Goal: Find specific page/section: Find specific page/section

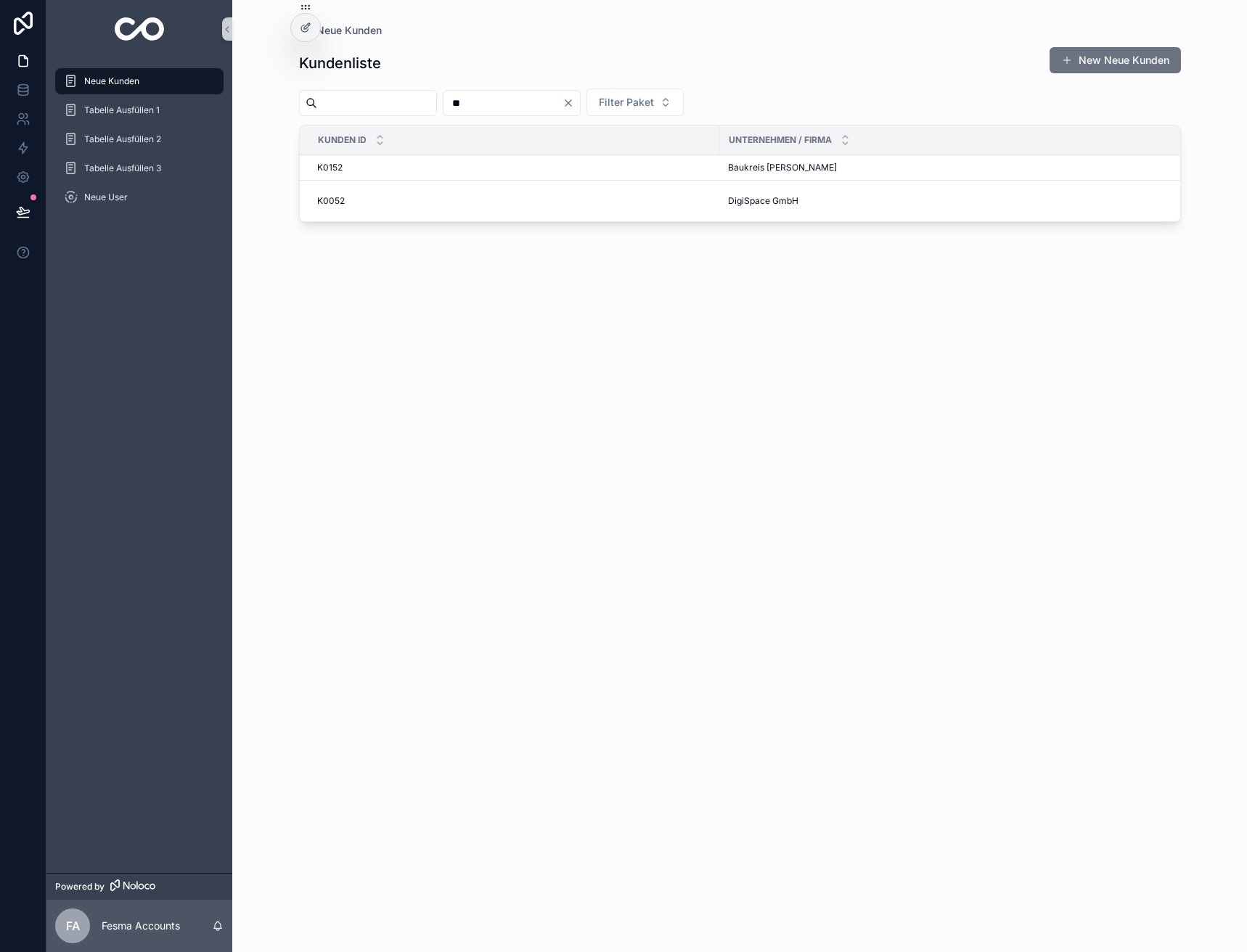
click at [545, 102] on input "**" at bounding box center [504, 103] width 119 height 20
type input "**"
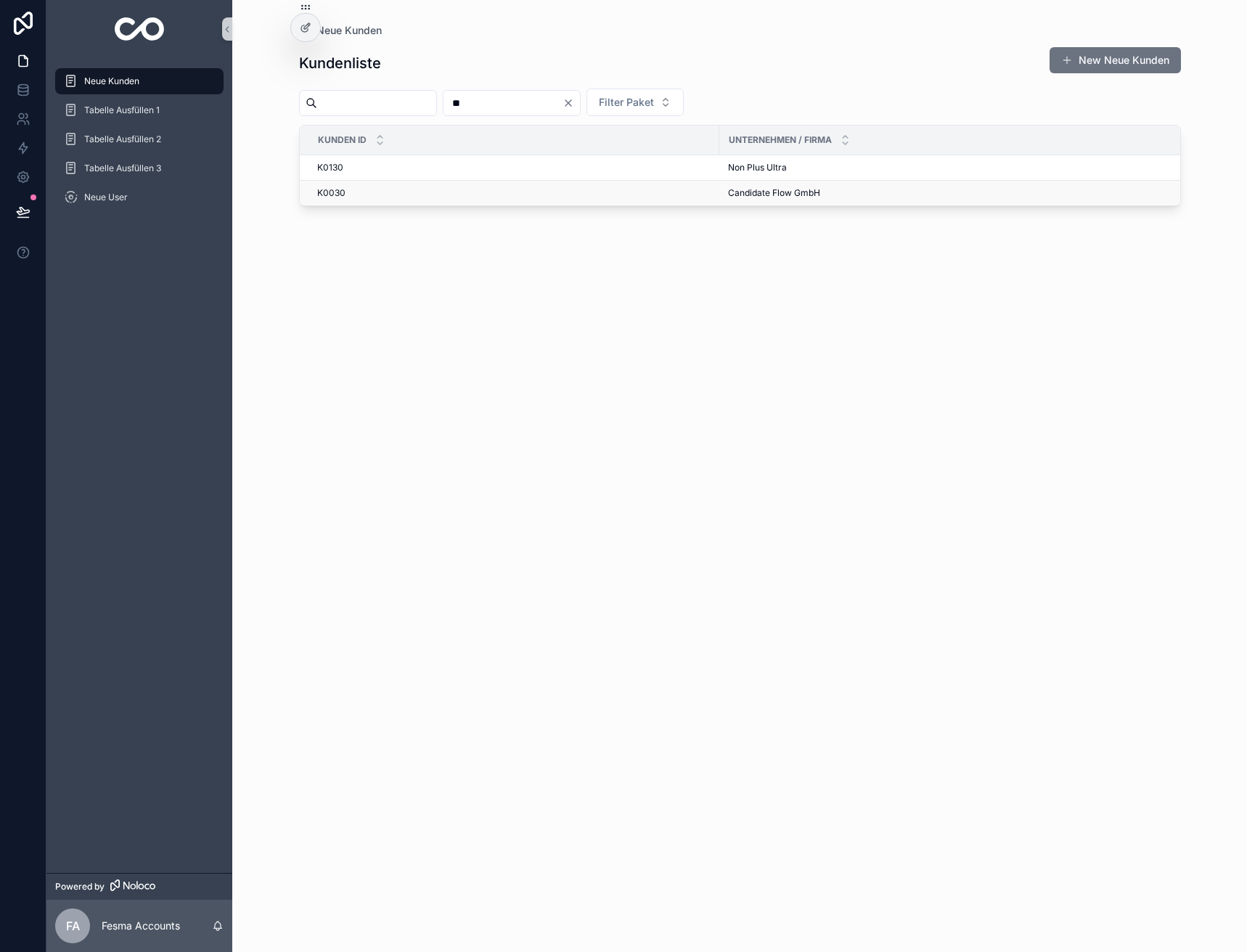
click at [732, 190] on span "Candidate Flow GmbH" at bounding box center [774, 193] width 92 height 12
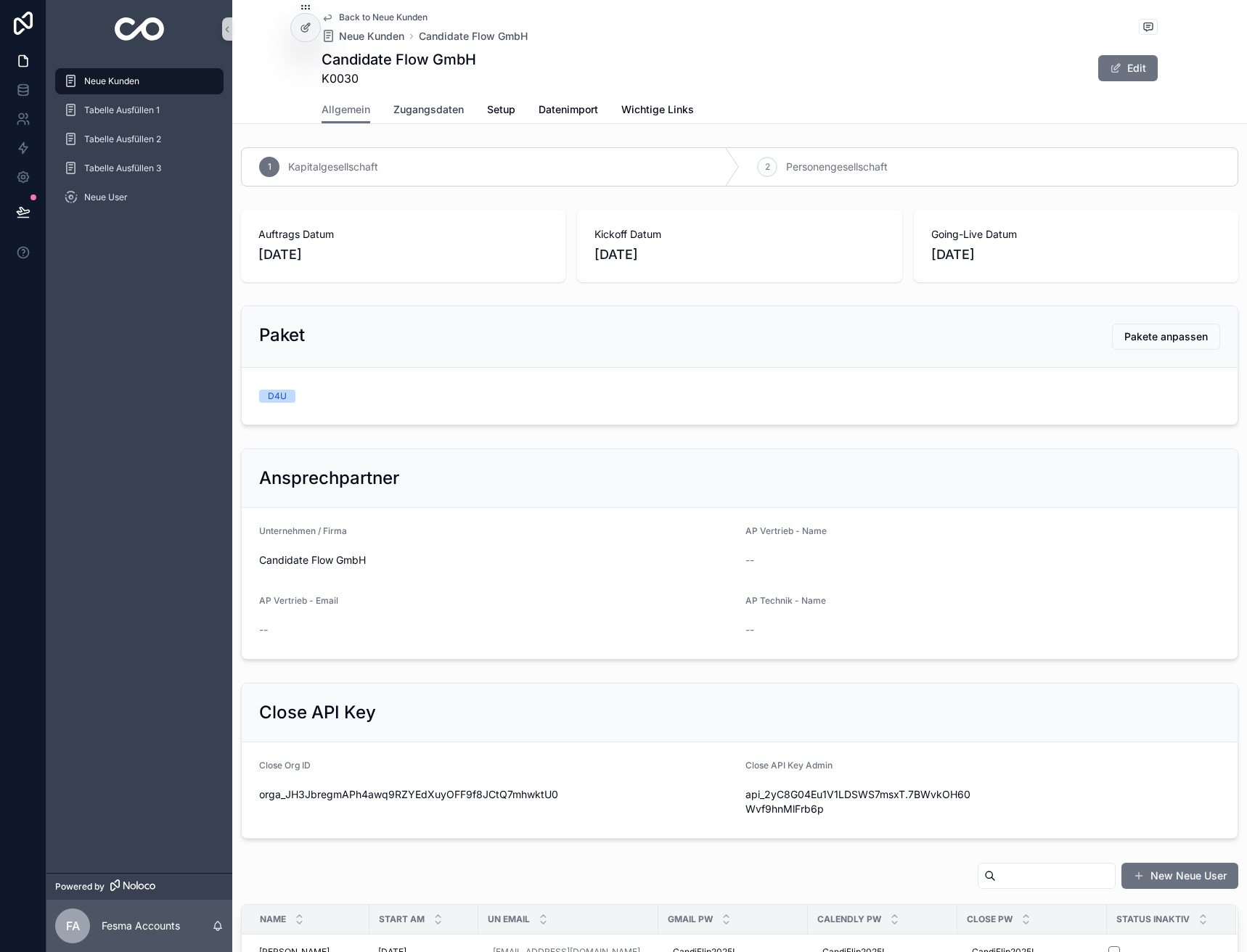
click at [428, 108] on span "Zugangsdaten" at bounding box center [429, 109] width 71 height 14
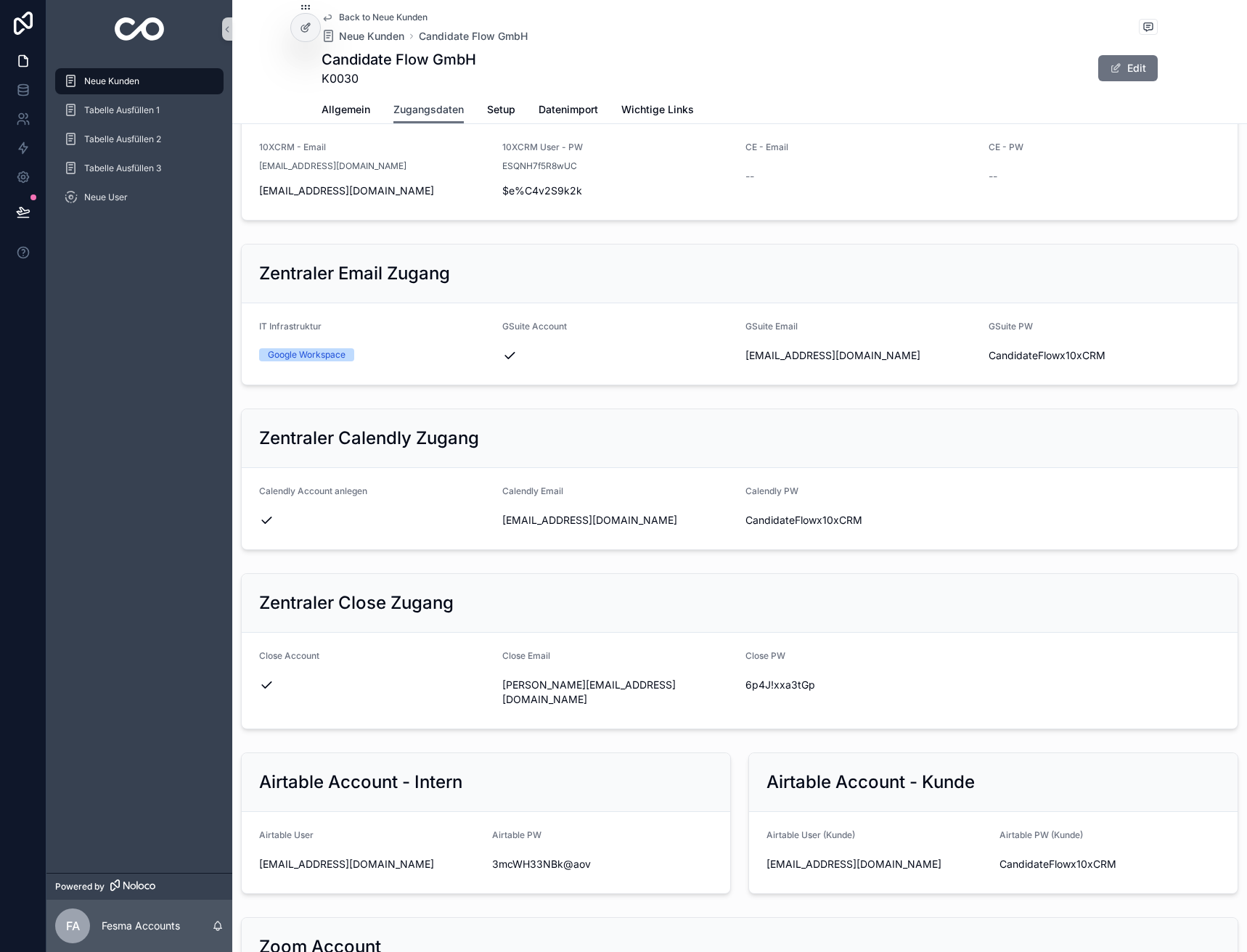
scroll to position [290, 0]
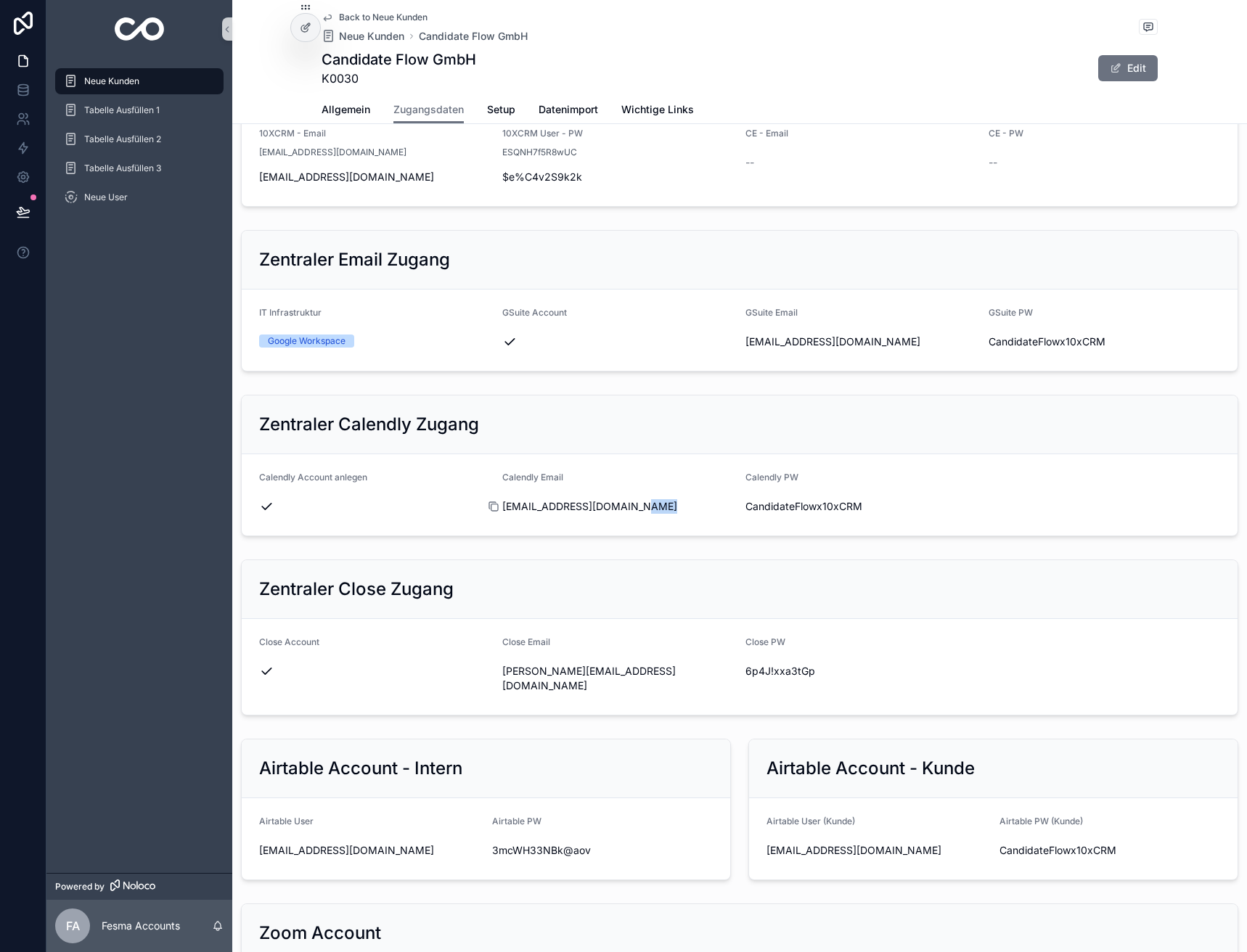
drag, startPoint x: 633, startPoint y: 509, endPoint x: 505, endPoint y: 502, distance: 128.2
click at [505, 502] on div "[EMAIL_ADDRESS][DOMAIN_NAME]" at bounding box center [619, 506] width 231 height 14
click at [566, 508] on span "[EMAIL_ADDRESS][DOMAIN_NAME]" at bounding box center [619, 506] width 231 height 14
click at [787, 504] on span "CandidateFlowx10xCRM" at bounding box center [862, 506] width 231 height 14
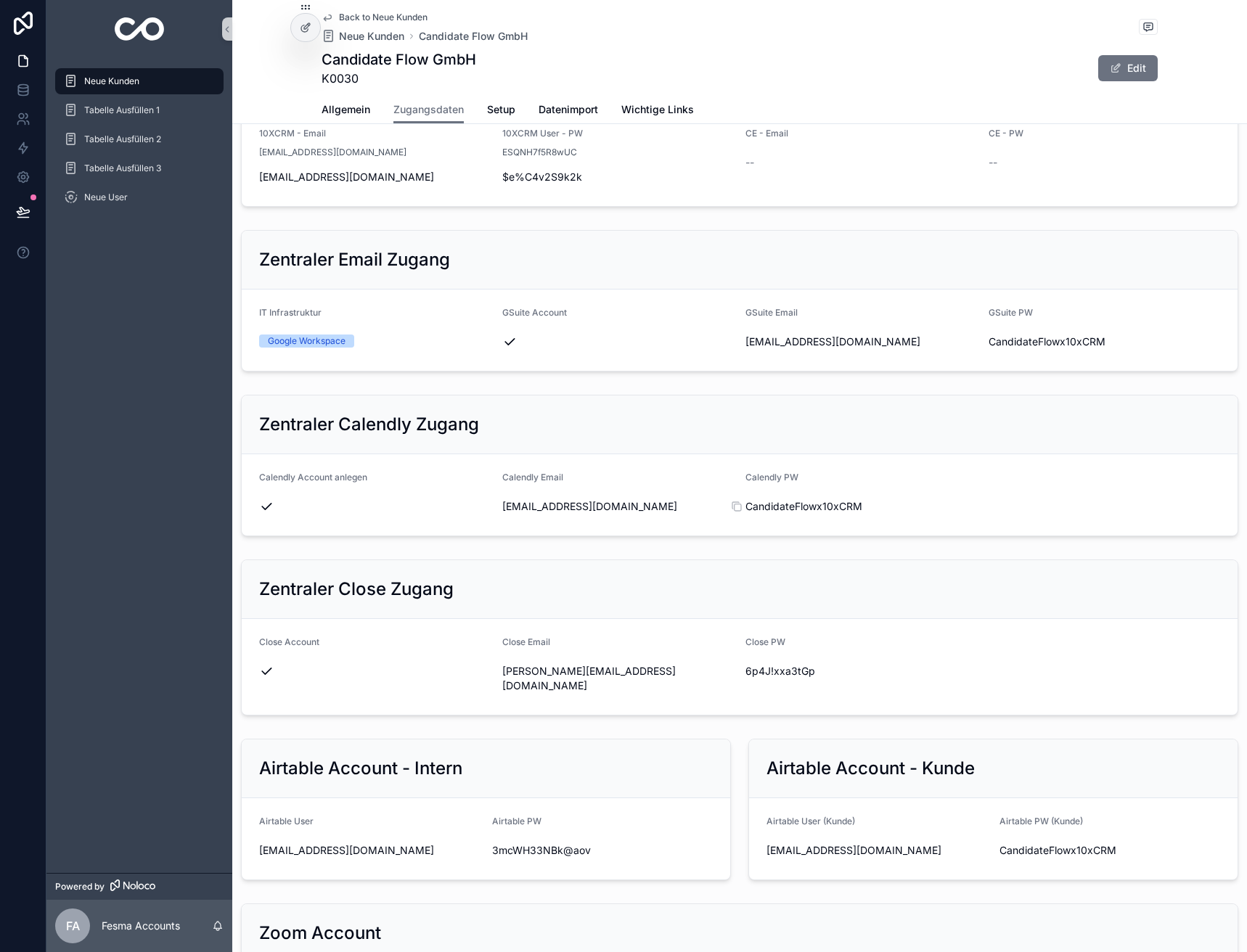
click at [787, 504] on span "CandidateFlowx10xCRM" at bounding box center [862, 506] width 231 height 14
copy div "CandidateFlowx10xCRM"
click at [365, 112] on div "Allgemein Zugangsdaten Setup Datenimport Wichtige Links" at bounding box center [740, 109] width 836 height 28
click at [357, 108] on span "Allgemein" at bounding box center [346, 109] width 49 height 14
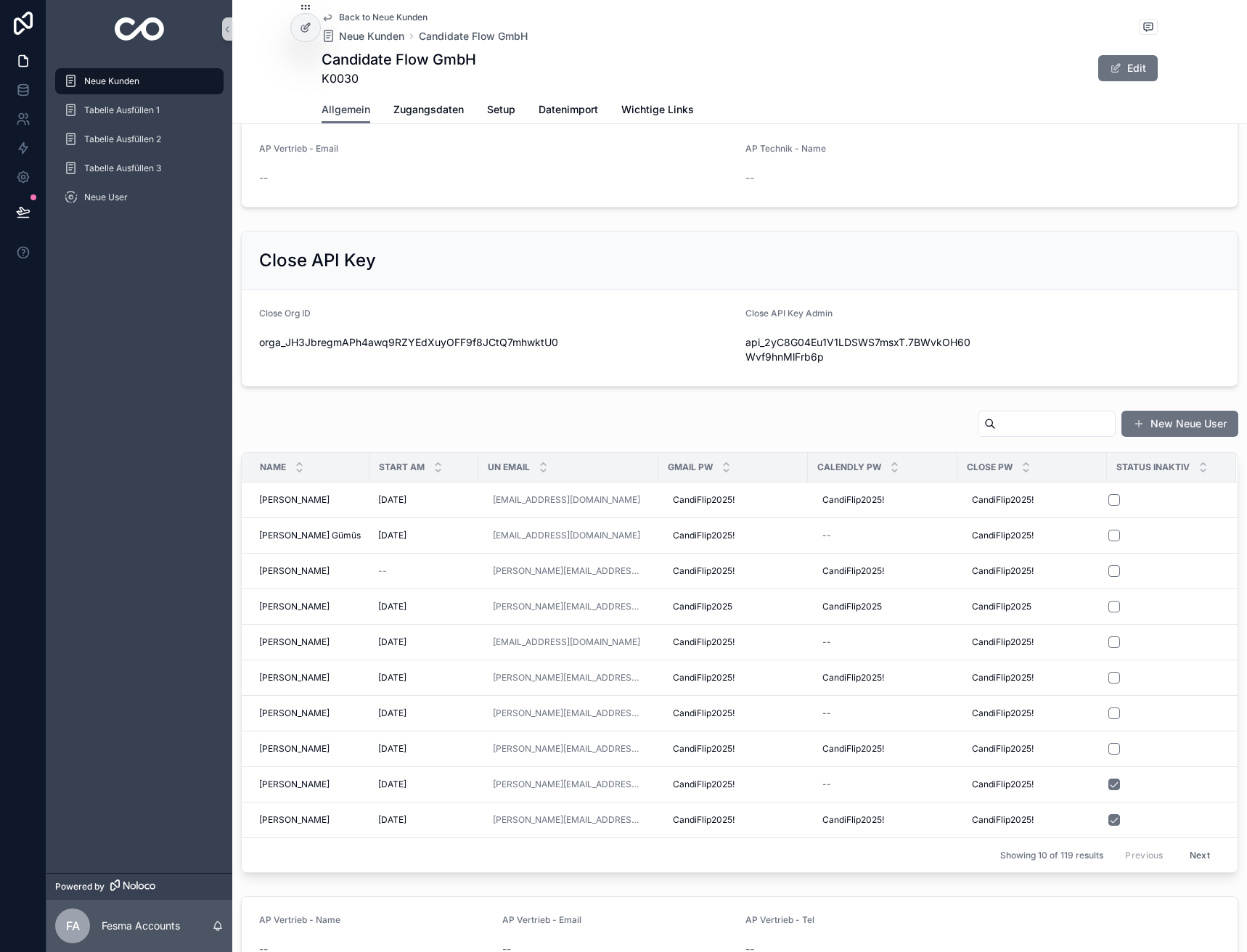
scroll to position [508, 0]
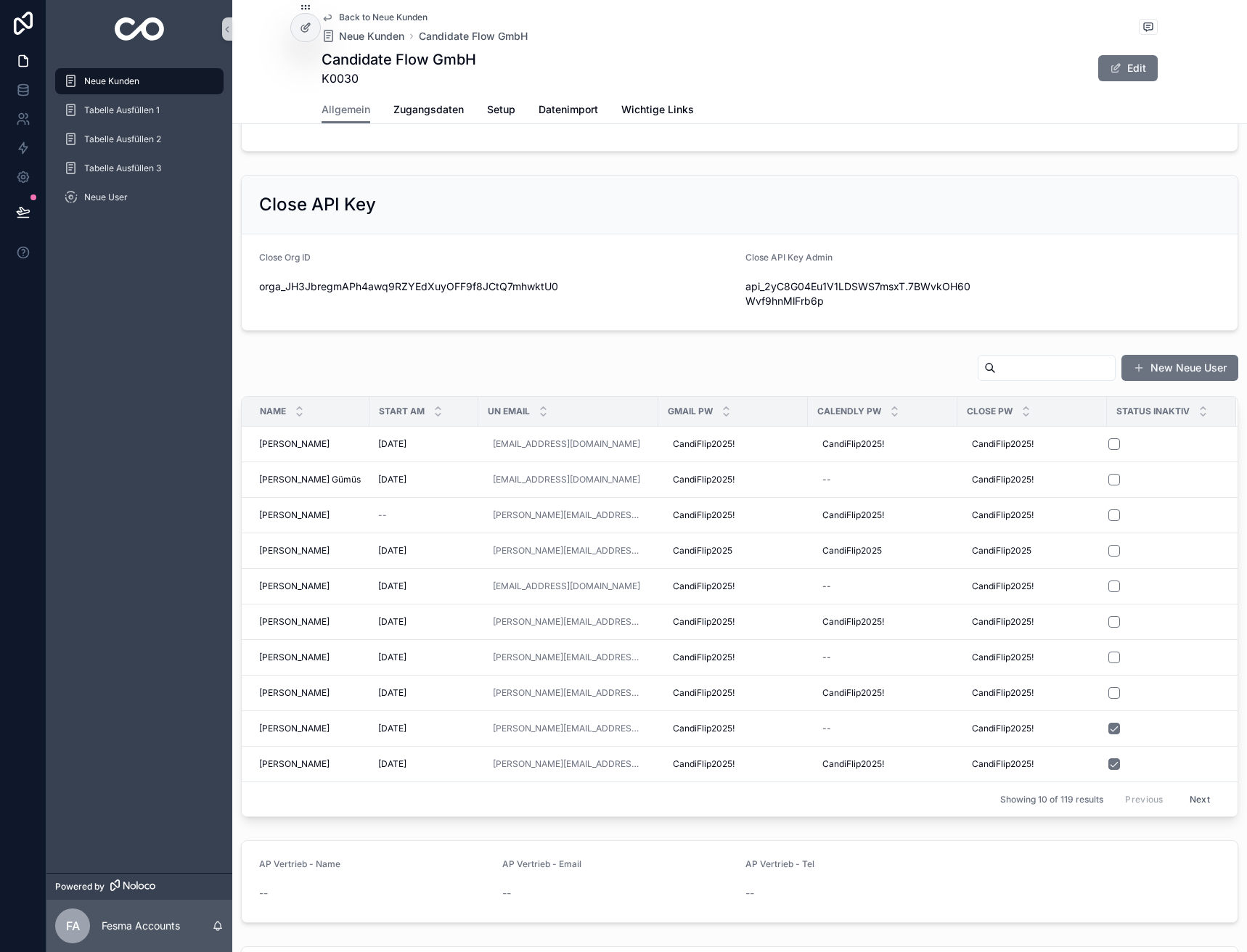
click at [1180, 803] on button "Next" at bounding box center [1200, 799] width 41 height 23
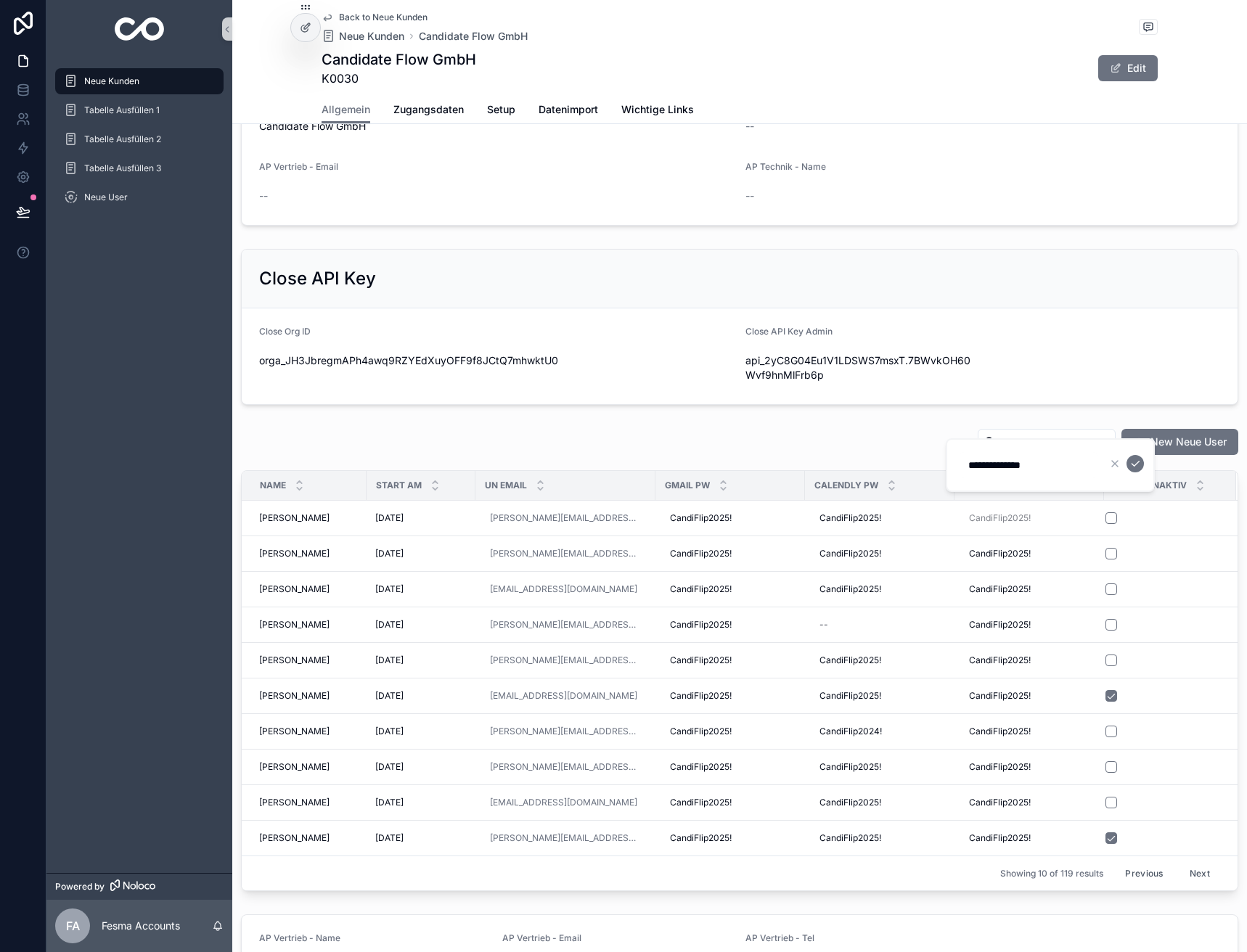
scroll to position [508, 0]
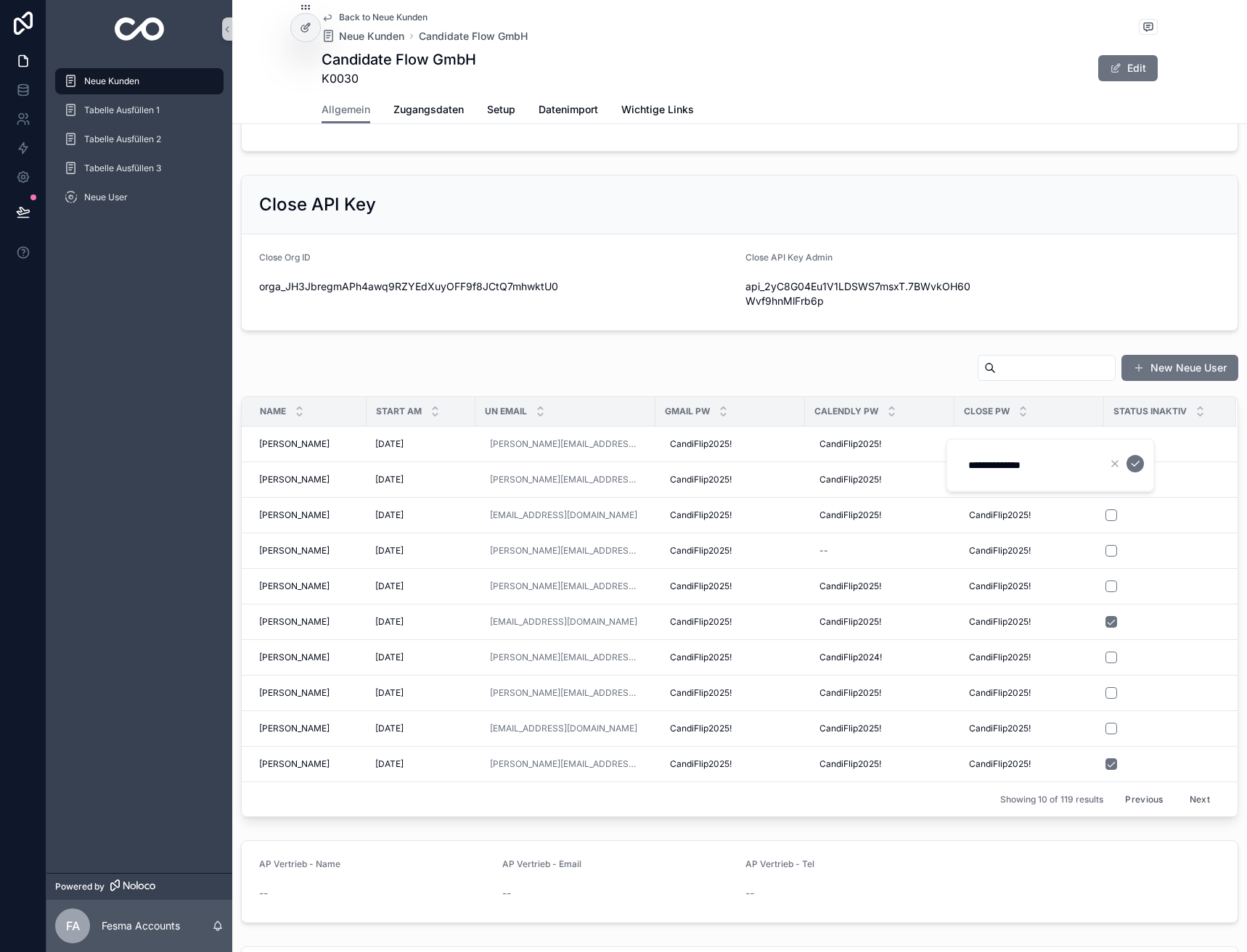
click at [997, 363] on input "scrollable content" at bounding box center [1056, 368] width 119 height 20
type input "****"
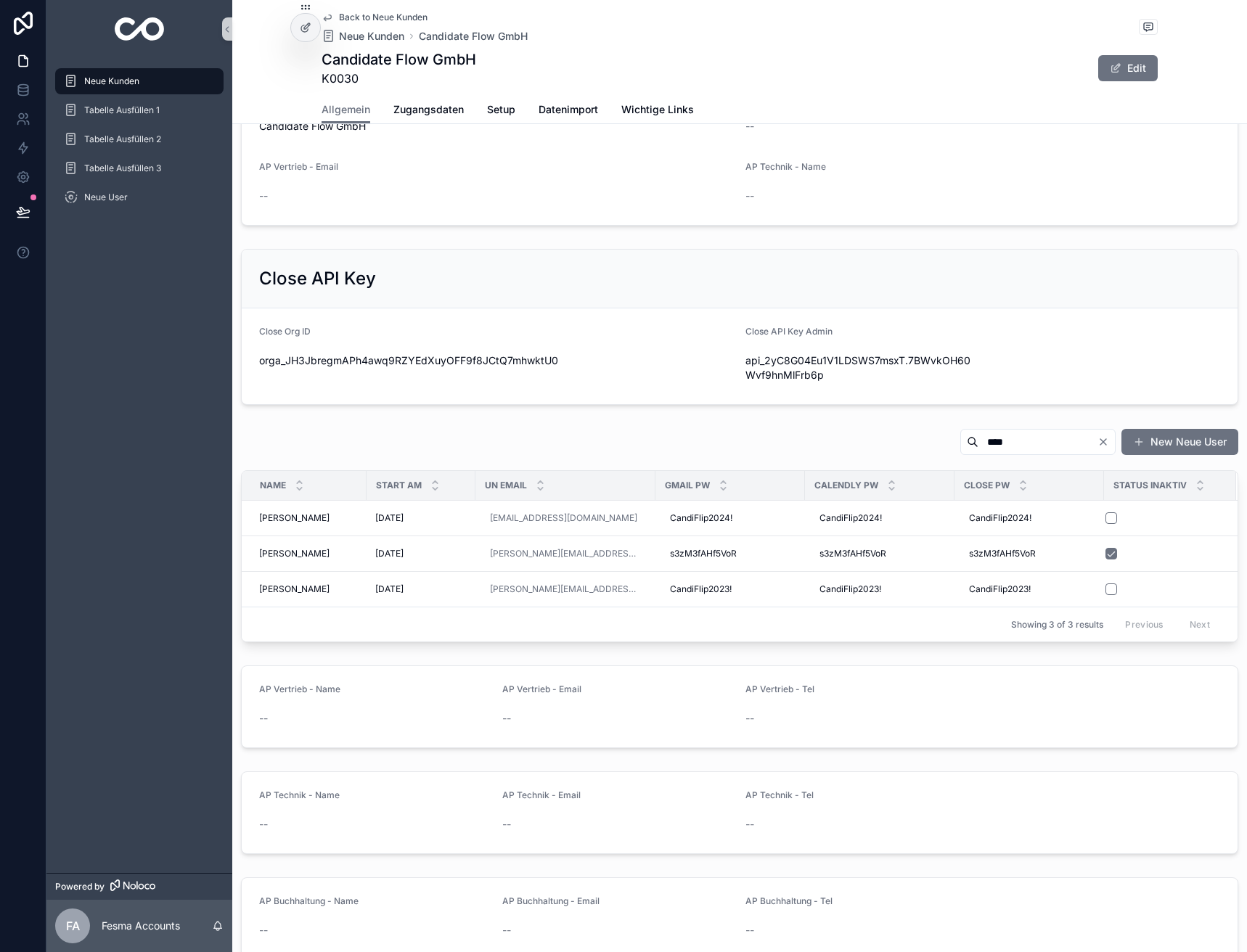
scroll to position [508, 0]
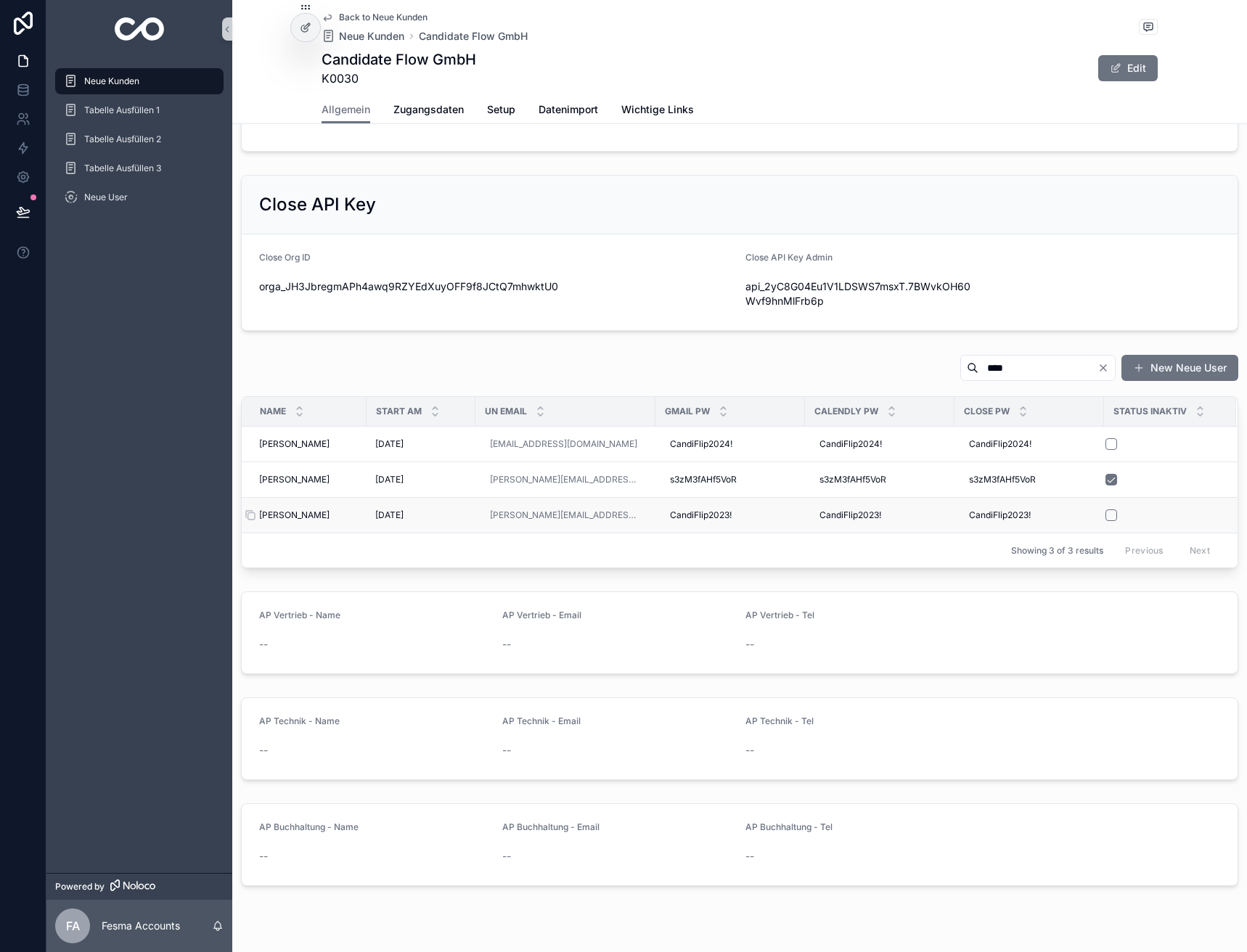
click at [309, 510] on span "[PERSON_NAME]" at bounding box center [295, 515] width 71 height 12
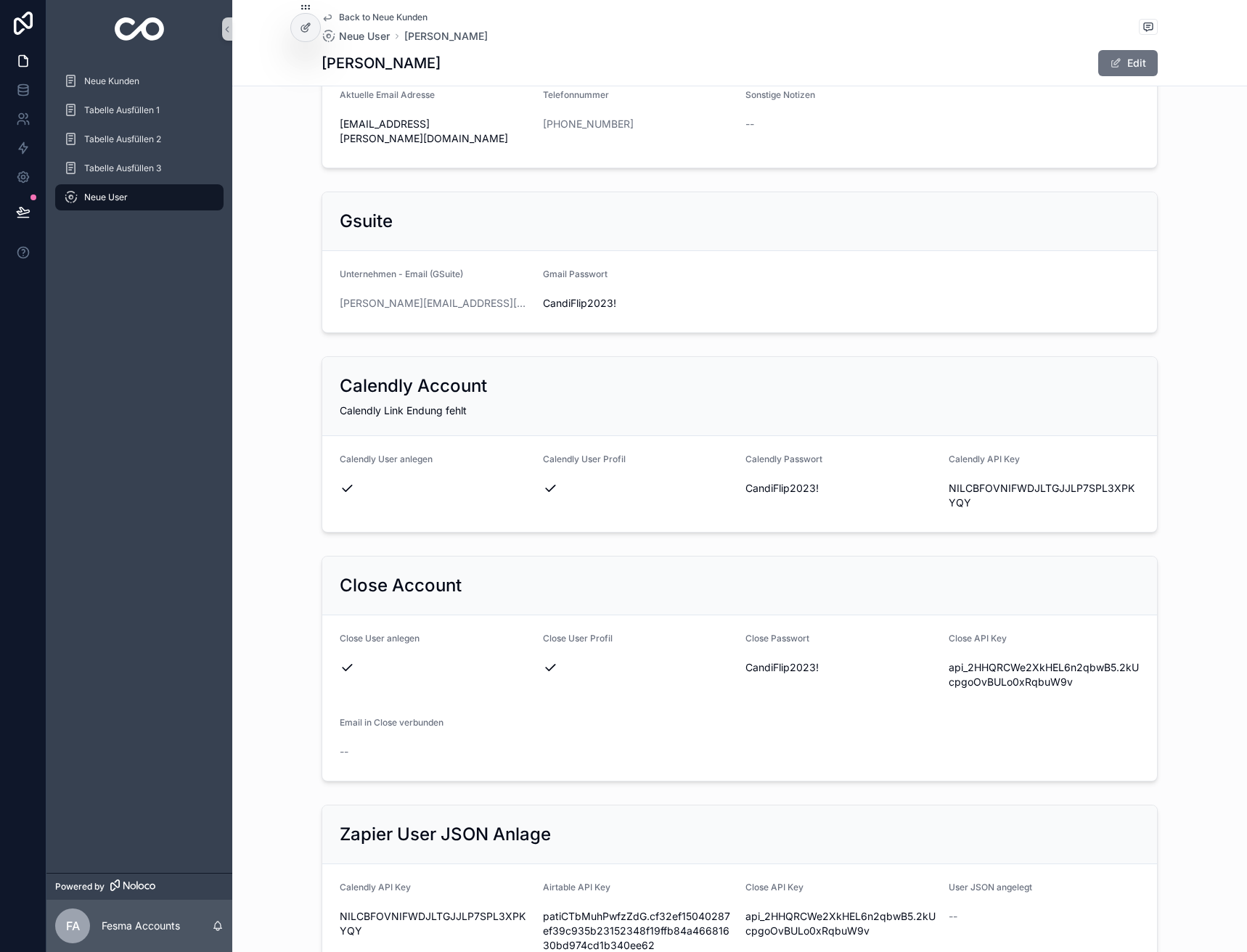
scroll to position [218, 0]
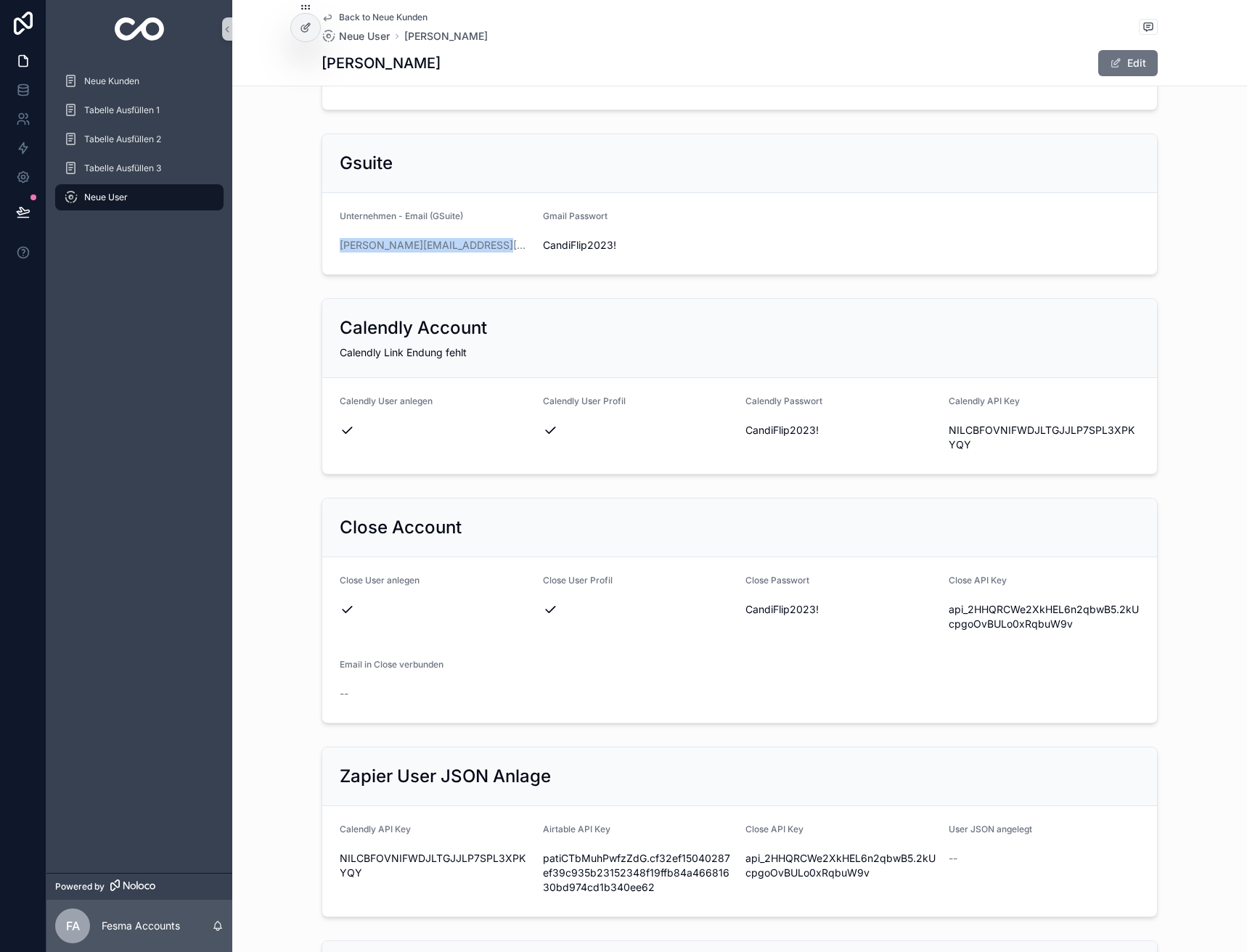
drag, startPoint x: 495, startPoint y: 225, endPoint x: 319, endPoint y: 233, distance: 176.2
click at [322, 233] on form "Unternehmen - Email (GSuite) [PERSON_NAME][EMAIL_ADDRESS][DOMAIN_NAME] Gmail Pa…" at bounding box center [739, 234] width 835 height 81
copy link "[PERSON_NAME][EMAIL_ADDRESS][DOMAIN_NAME]"
click at [756, 423] on span "CandiFlip2023!" at bounding box center [842, 430] width 192 height 14
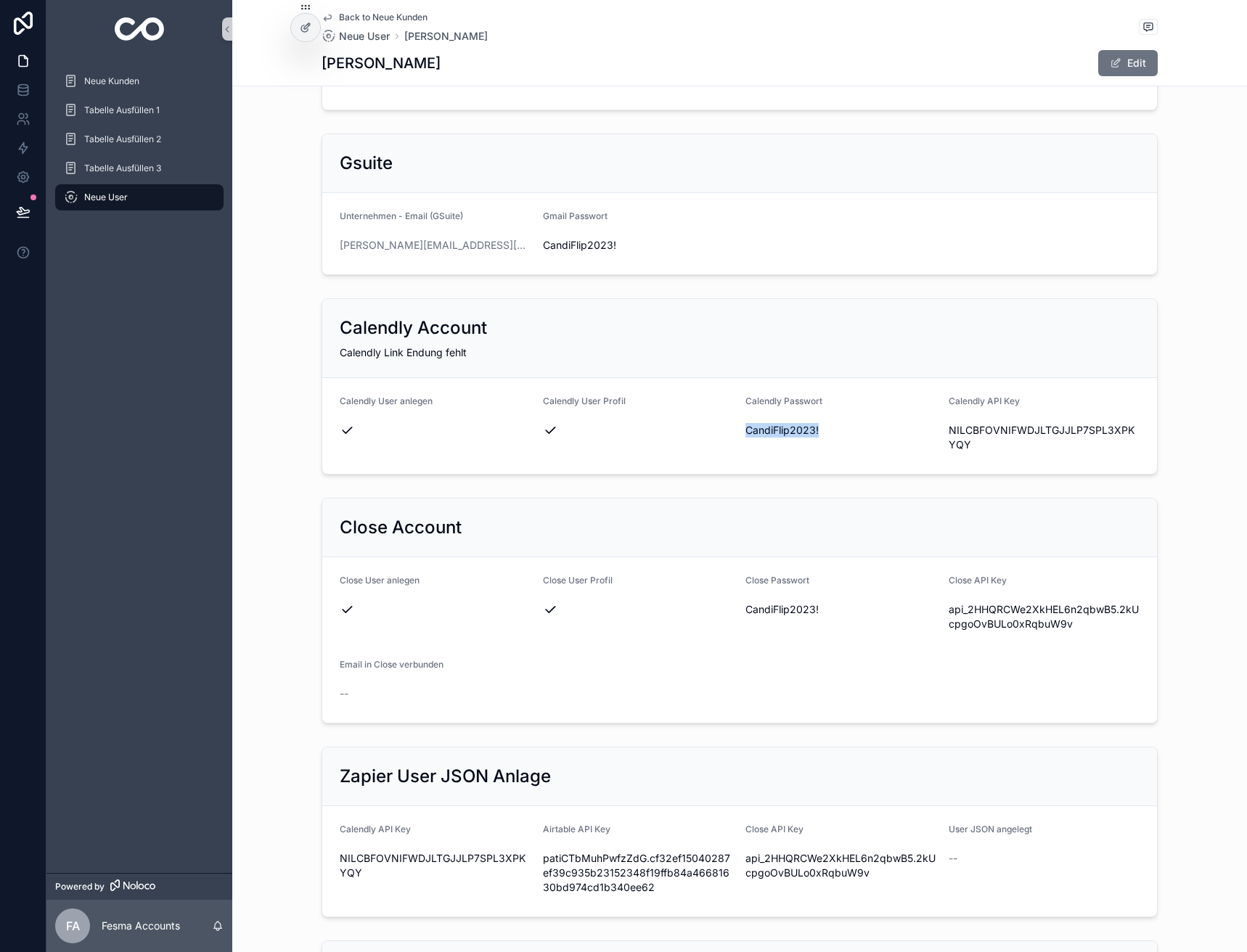
click at [757, 423] on span "CandiFlip2023!" at bounding box center [842, 430] width 192 height 14
copy span "CandiFlip2023!"
drag, startPoint x: 489, startPoint y: 231, endPoint x: 329, endPoint y: 241, distance: 160.3
click at [329, 241] on form "Unternehmen - Email (GSuite) [PERSON_NAME][EMAIL_ADDRESS][DOMAIN_NAME] Gmail Pa…" at bounding box center [739, 234] width 835 height 81
copy link "[PERSON_NAME][EMAIL_ADDRESS][DOMAIN_NAME]"
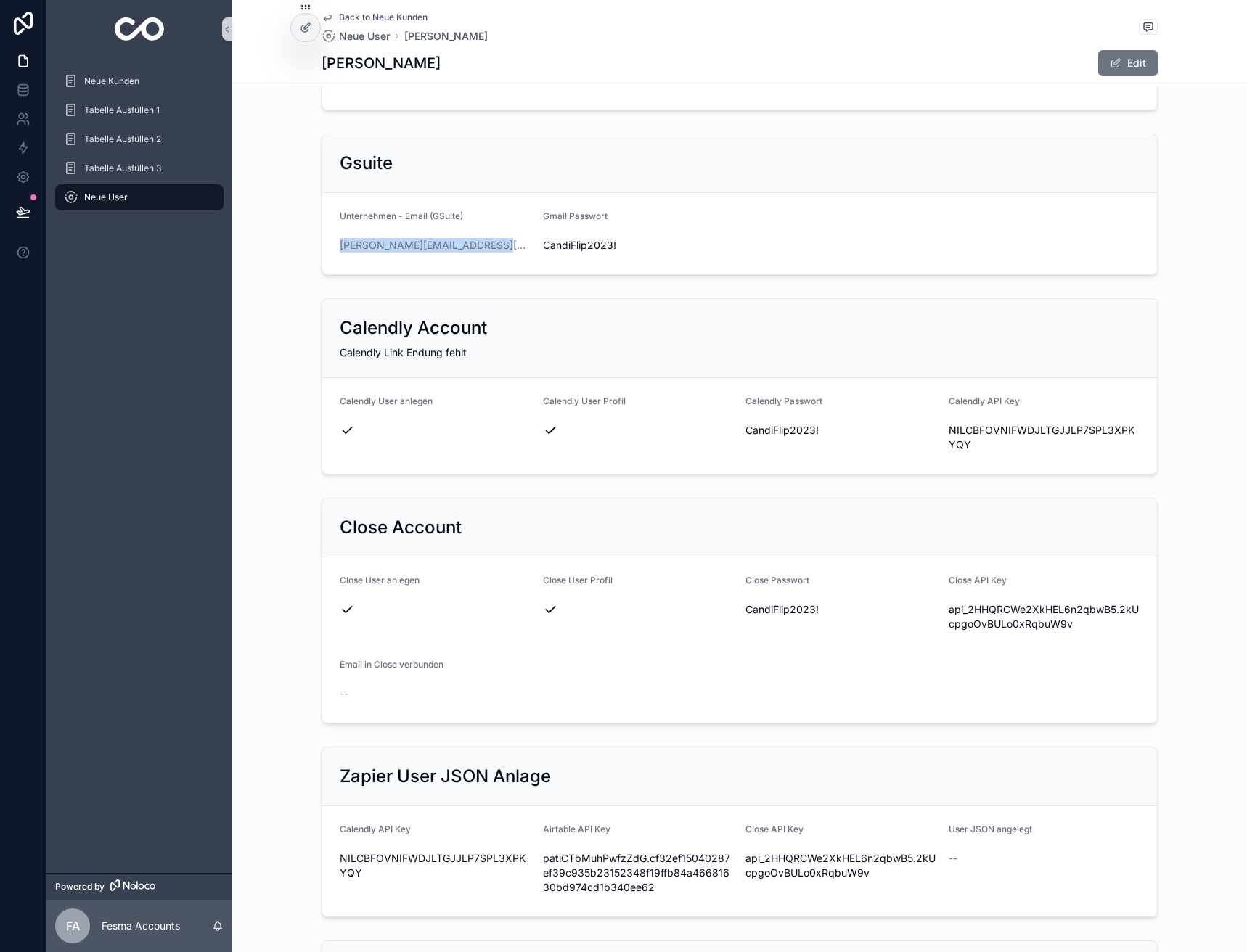
click at [780, 423] on span "CandiFlip2023!" at bounding box center [842, 430] width 192 height 14
copy span "CandiFlip2023!"
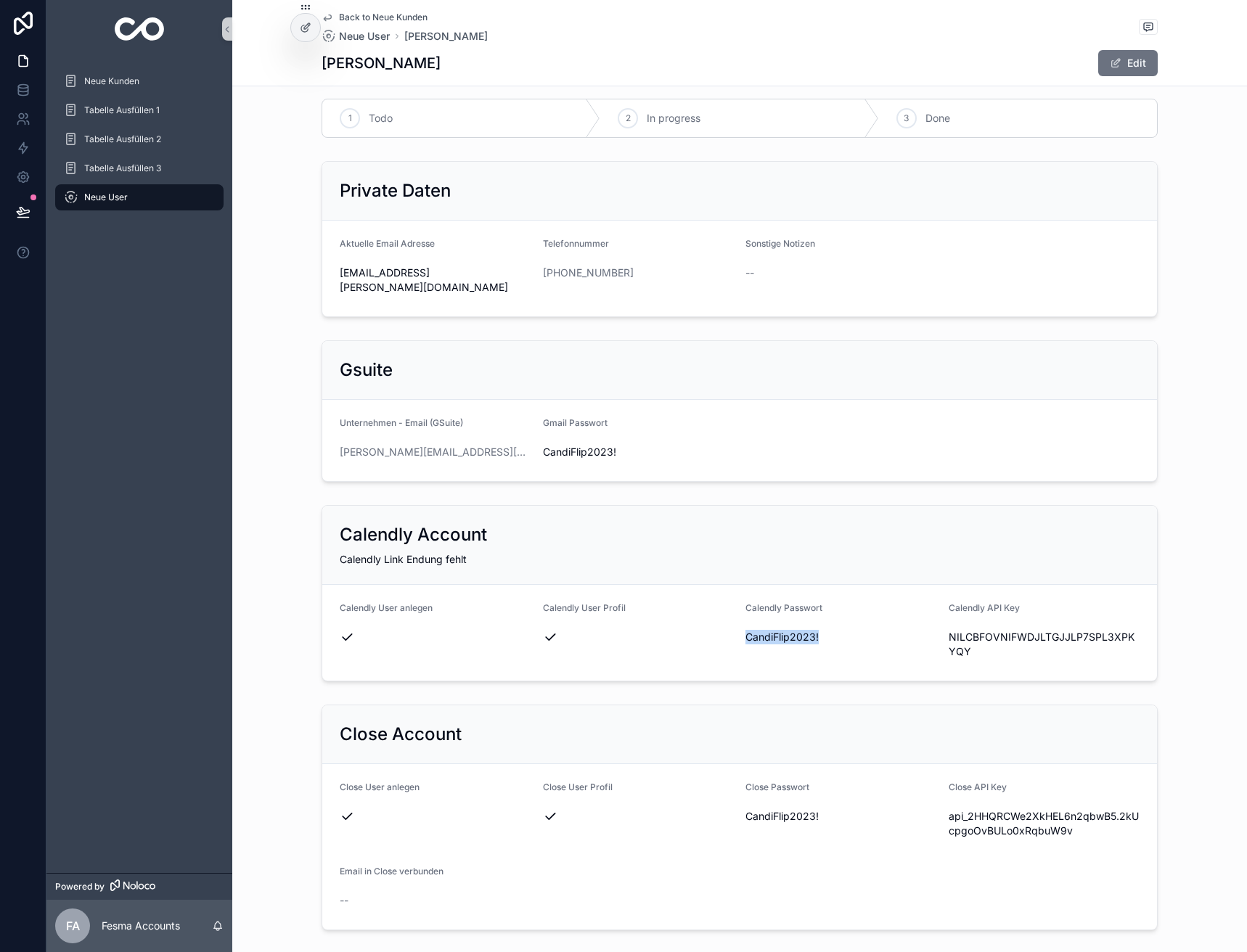
scroll to position [0, 0]
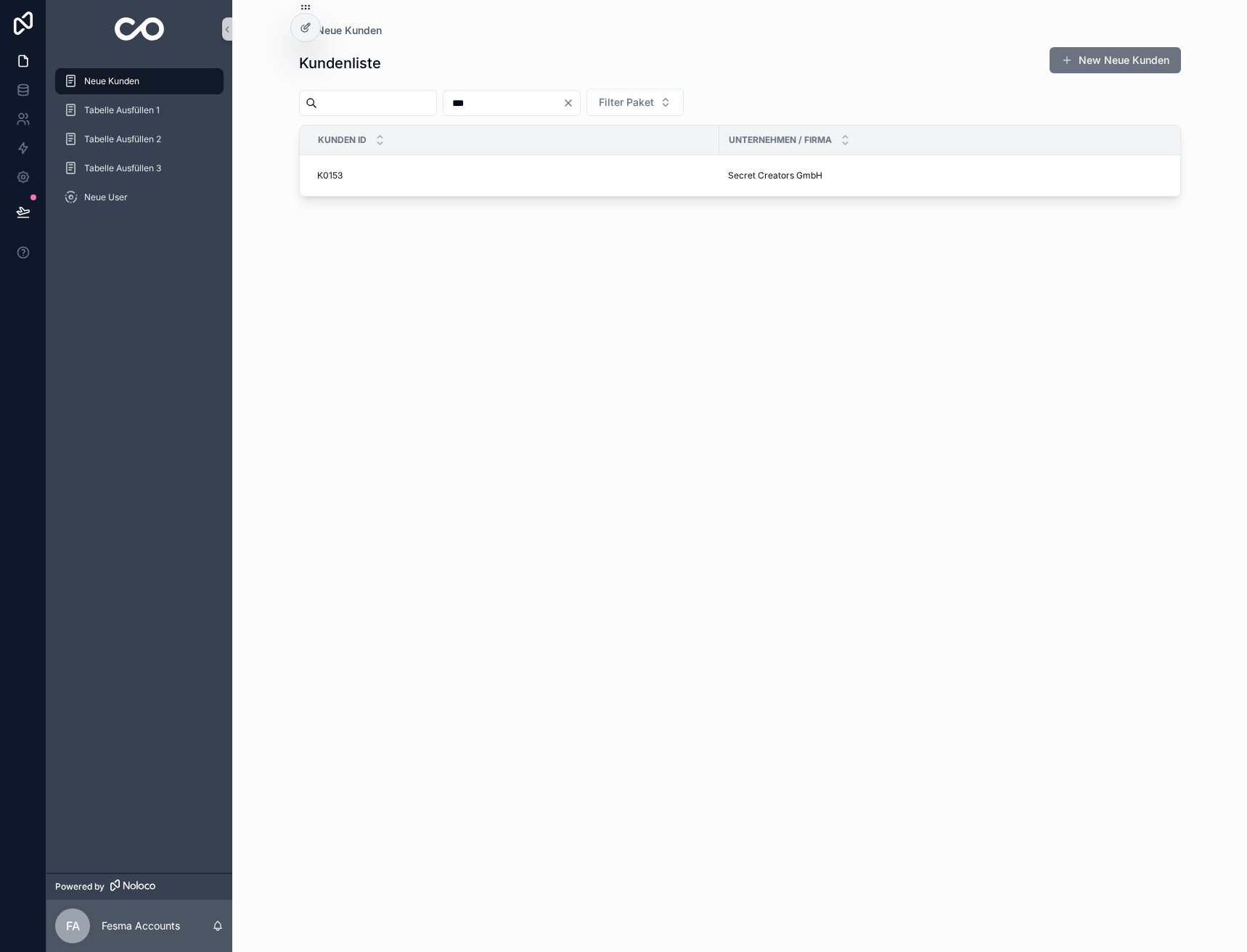
click at [518, 100] on input "***" at bounding box center [504, 103] width 119 height 20
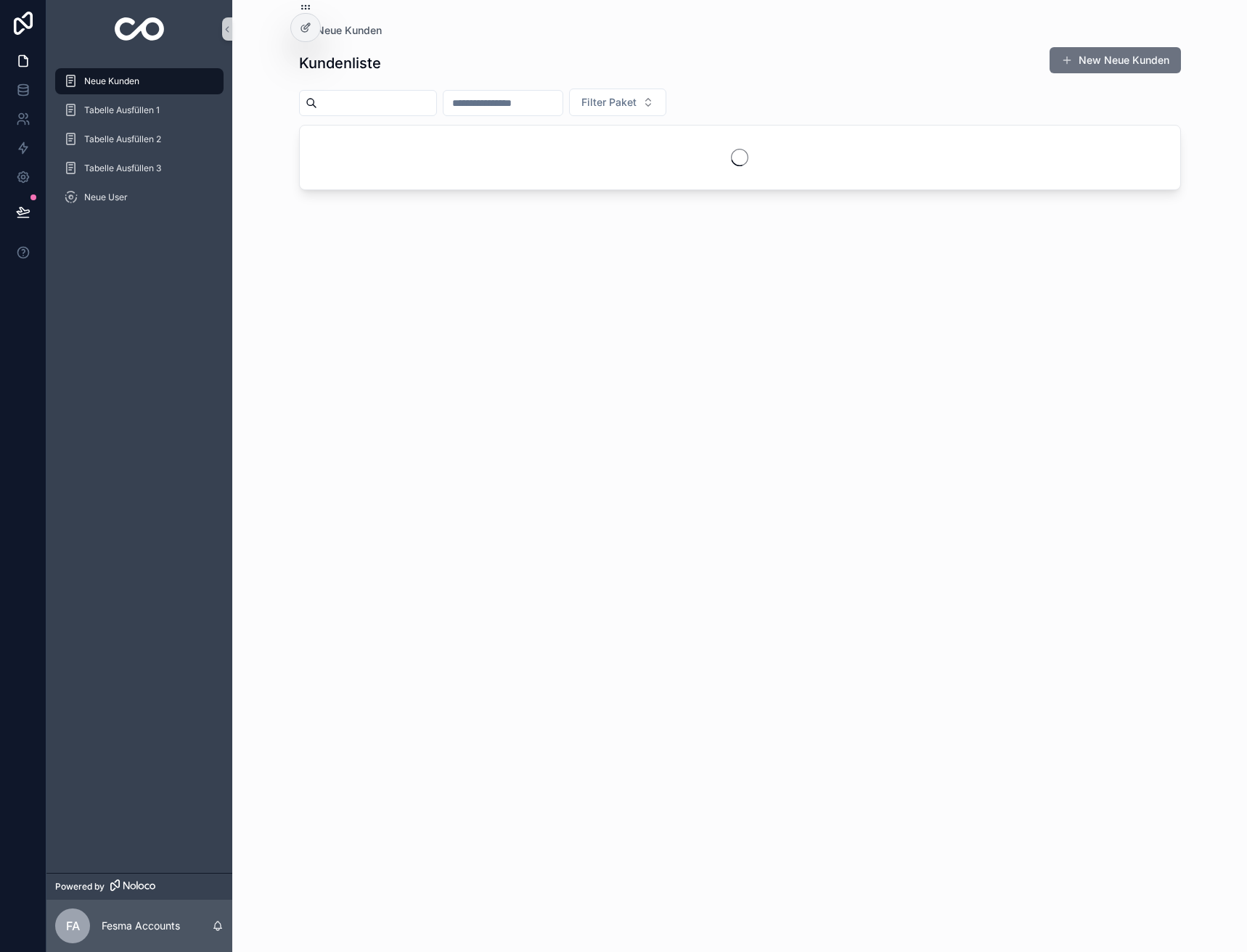
click at [400, 105] on input "scrollable content" at bounding box center [377, 103] width 119 height 20
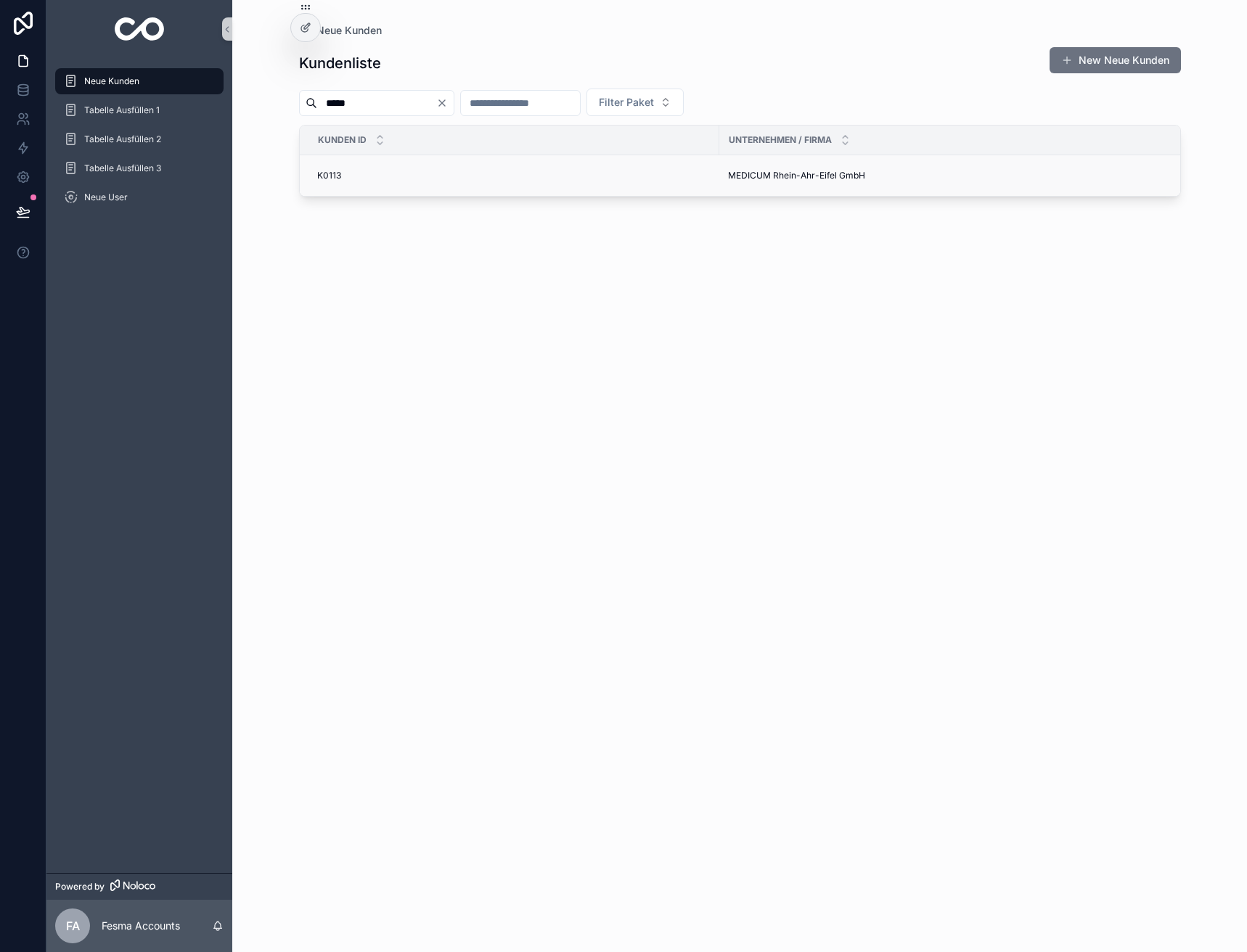
type input "*****"
click at [756, 171] on span "MEDICUM Rhein-Ahr-Eifel GmbH" at bounding box center [797, 175] width 137 height 12
